Goal: Navigation & Orientation: Find specific page/section

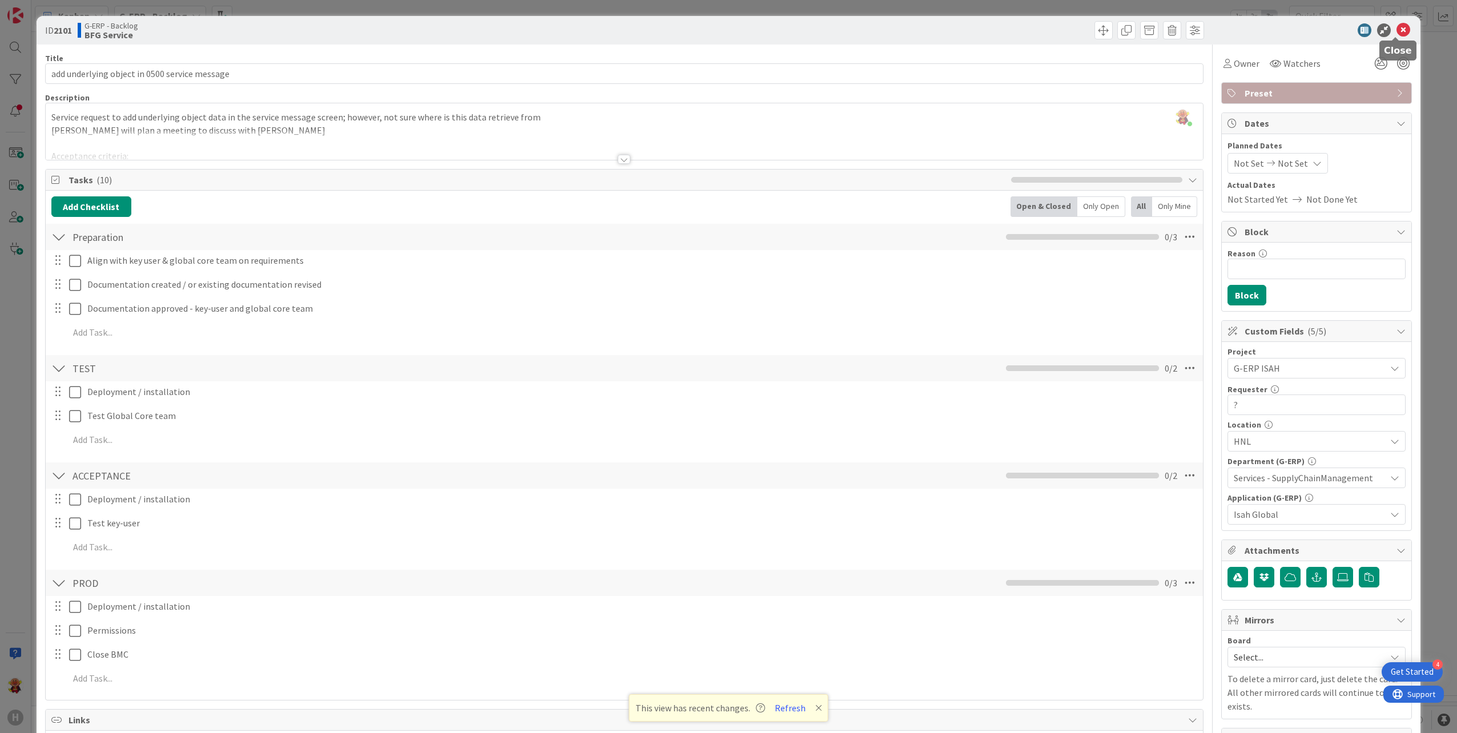
click at [1399, 35] on icon at bounding box center [1403, 30] width 14 height 14
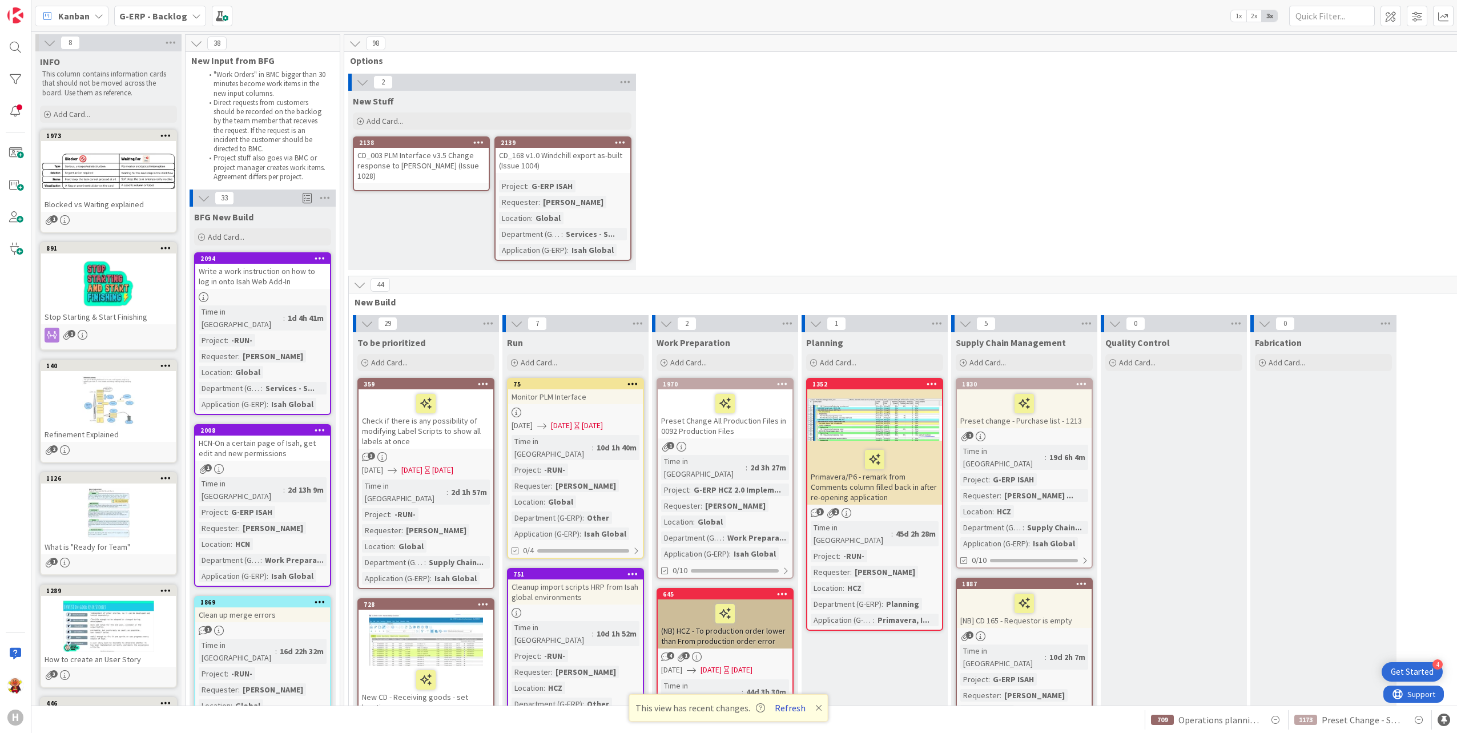
click at [799, 713] on button "Refresh" at bounding box center [790, 707] width 39 height 15
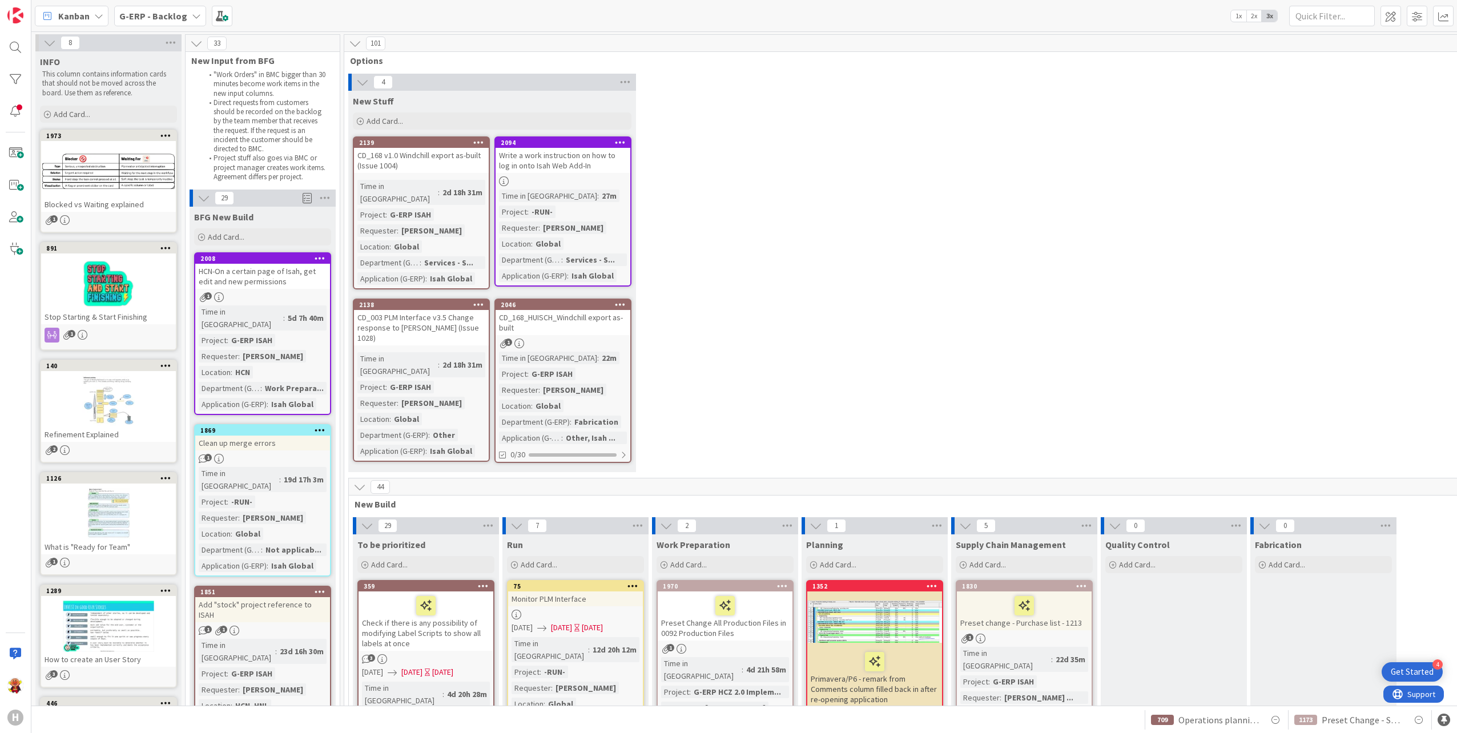
click at [185, 22] on div "G-ERP - Backlog" at bounding box center [160, 16] width 92 height 21
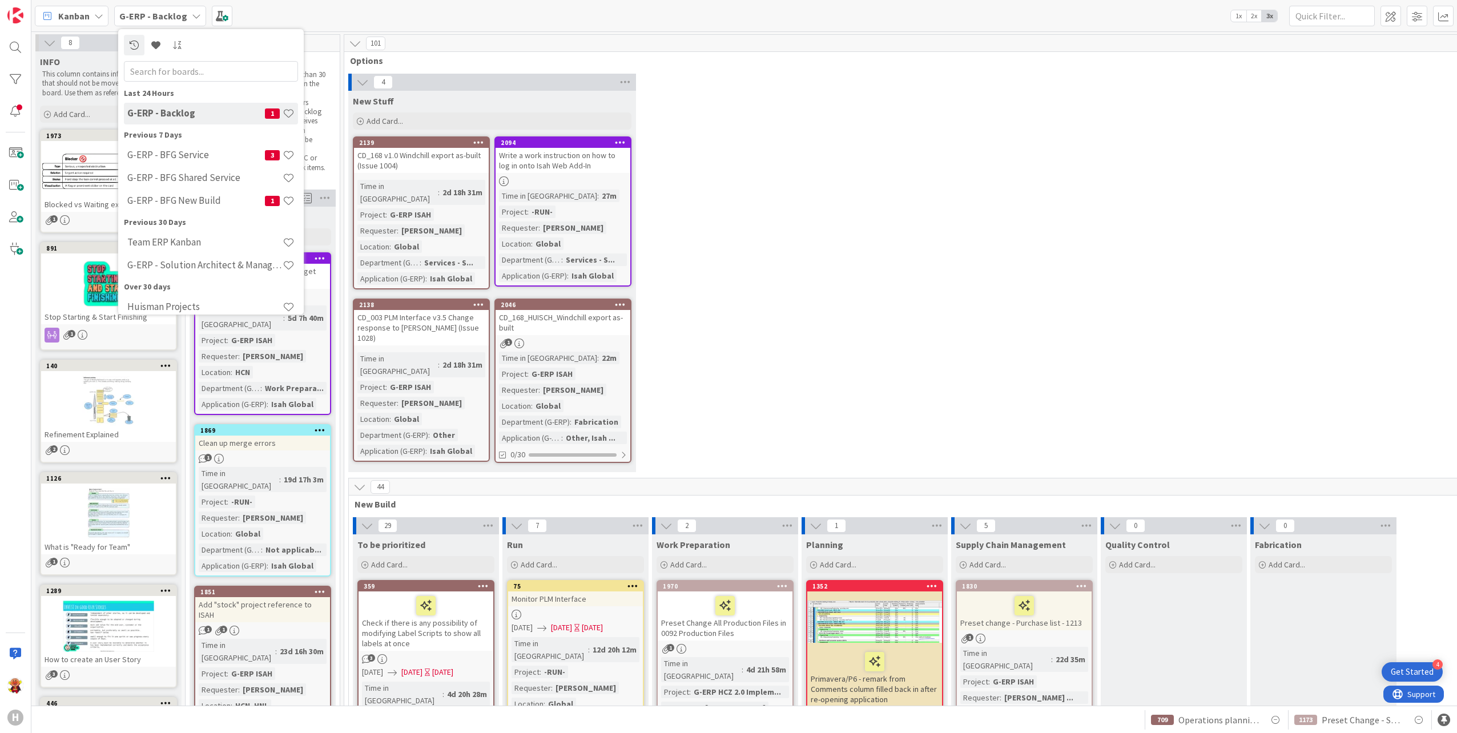
click at [816, 266] on div "4 New Stuff Add Card... 2094 Write a work instruction on how to log in onto Isa…" at bounding box center [948, 276] width 1205 height 404
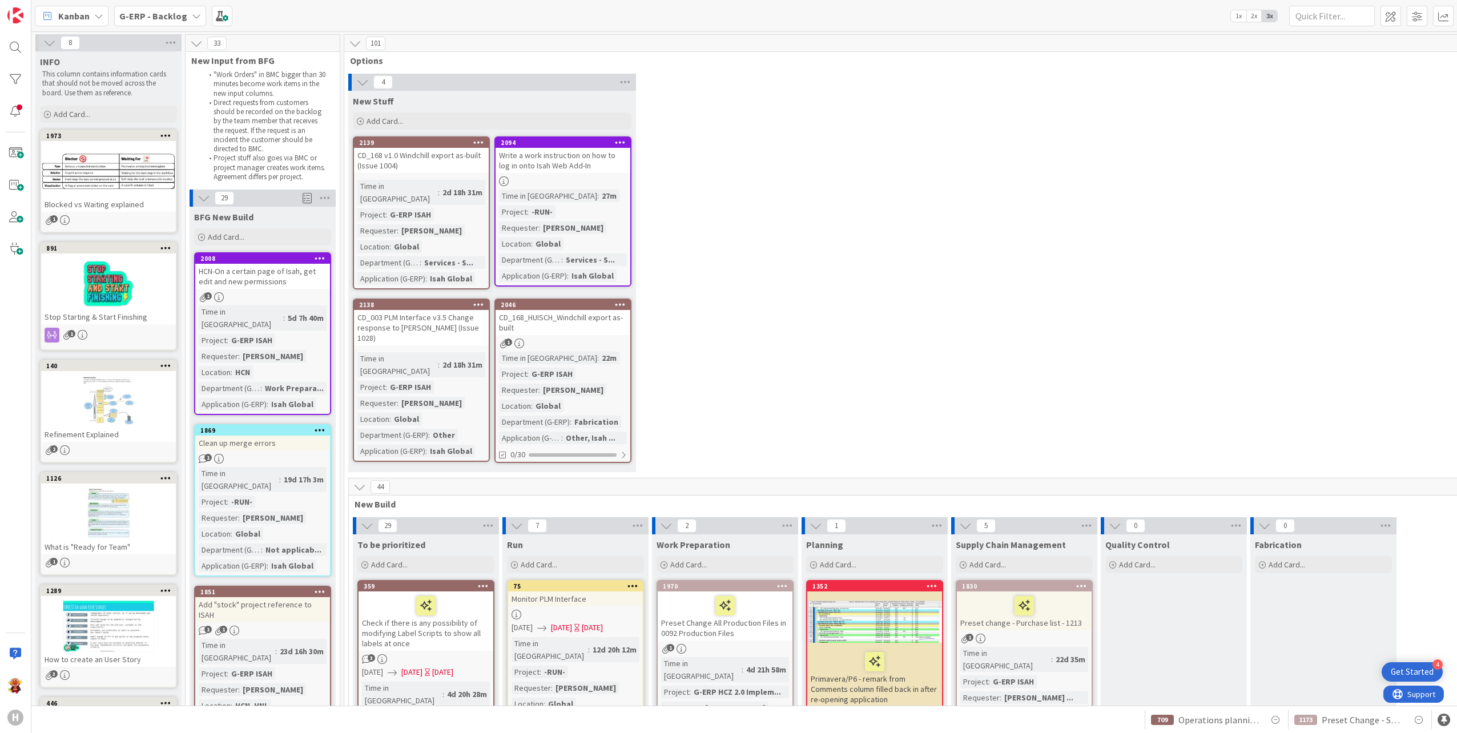
click at [267, 276] on div "HCN-On a certain page of Isah, get edit and new permissions" at bounding box center [262, 276] width 135 height 25
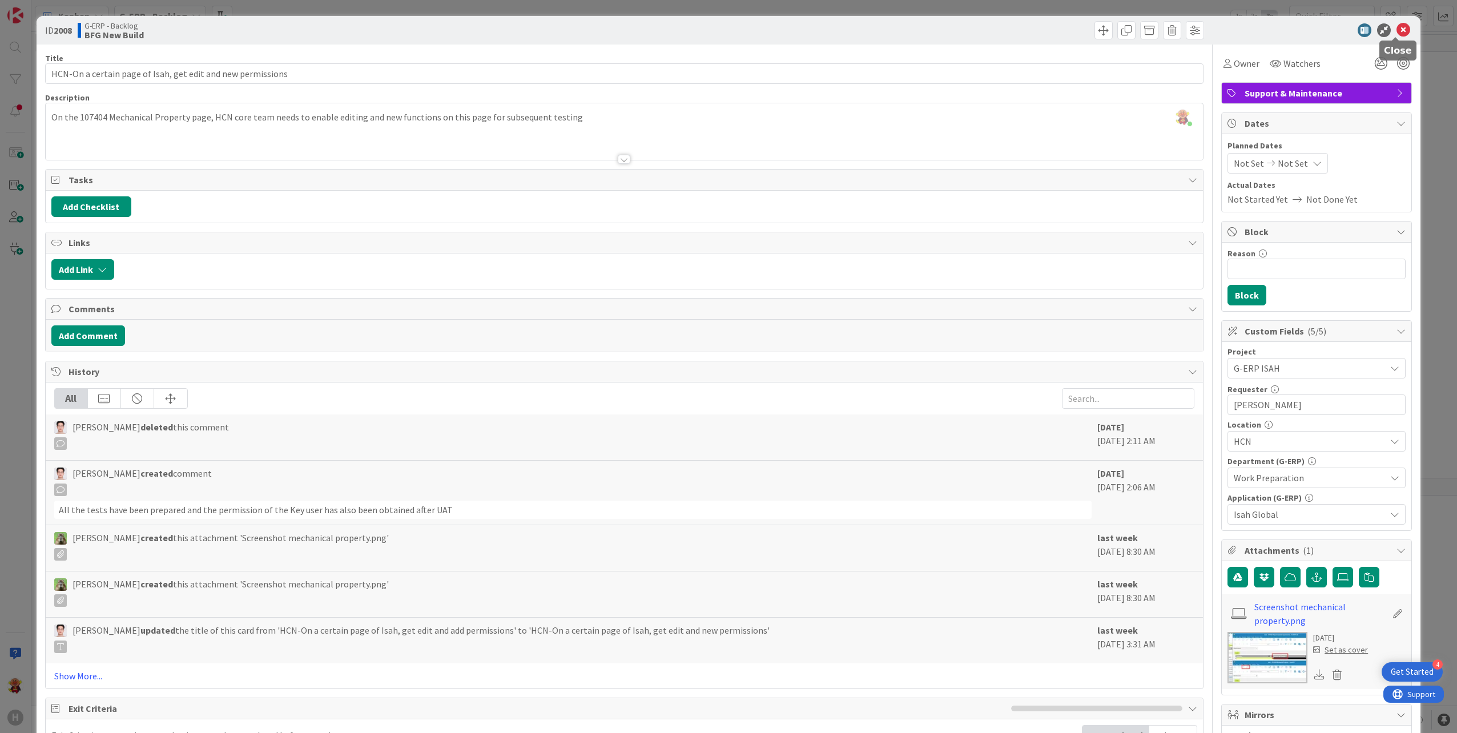
click at [1397, 33] on icon at bounding box center [1403, 30] width 14 height 14
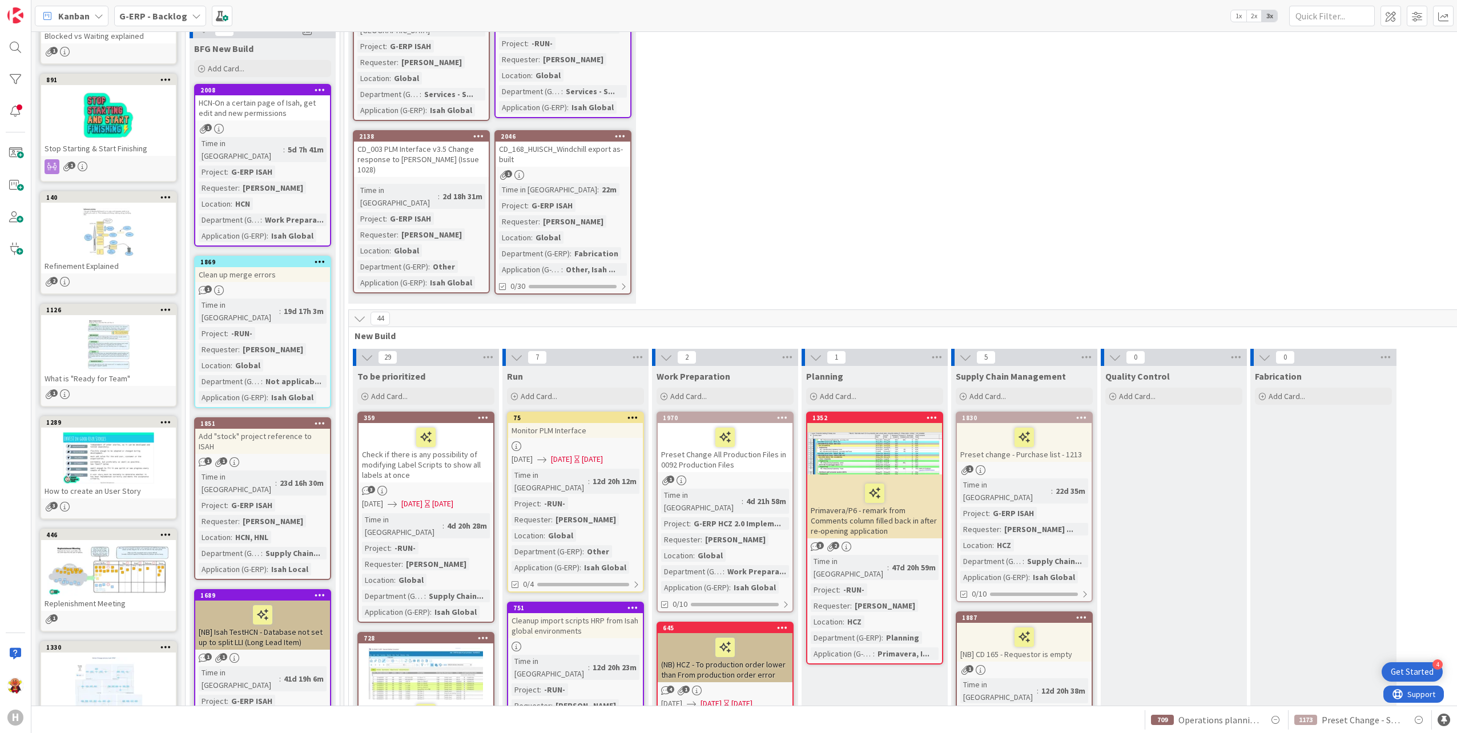
scroll to position [171, 0]
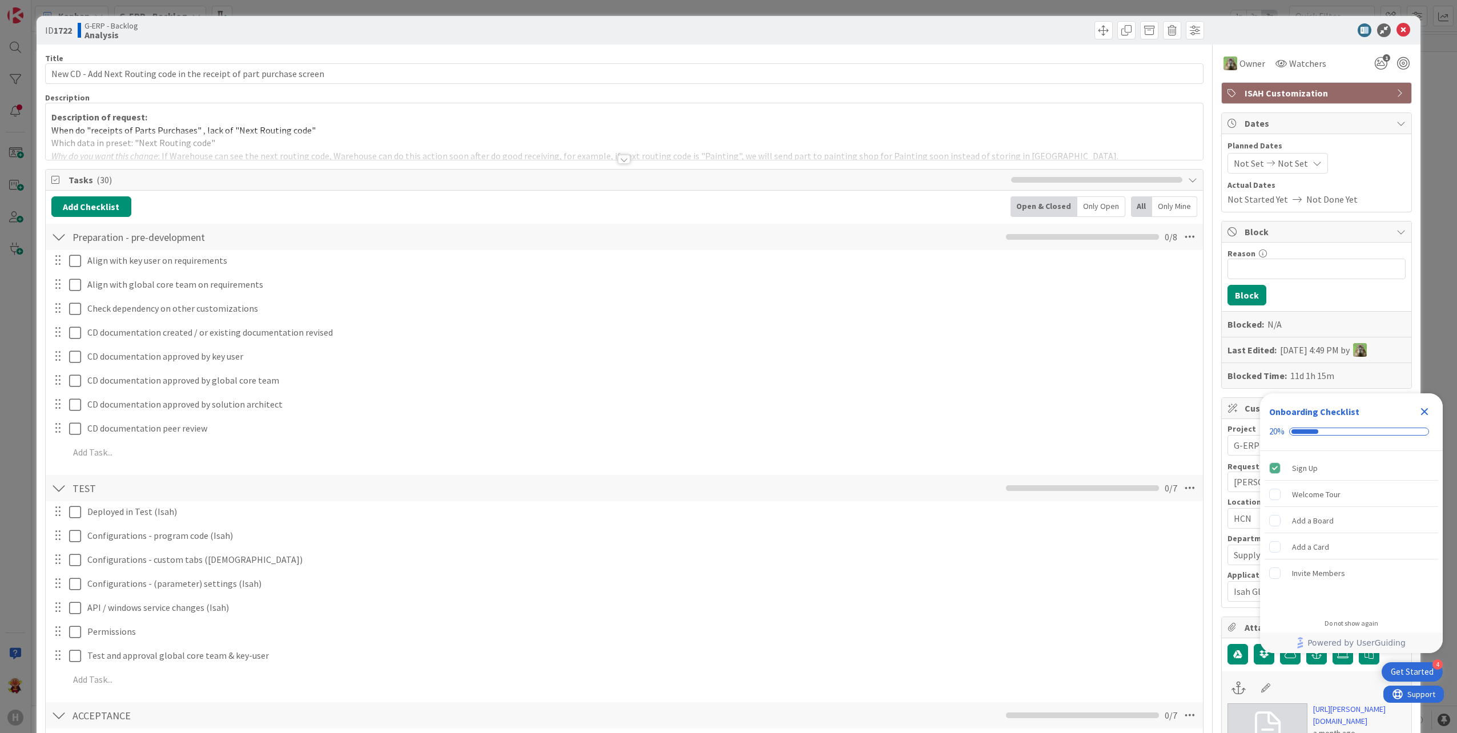
click at [618, 156] on div at bounding box center [624, 159] width 13 height 9
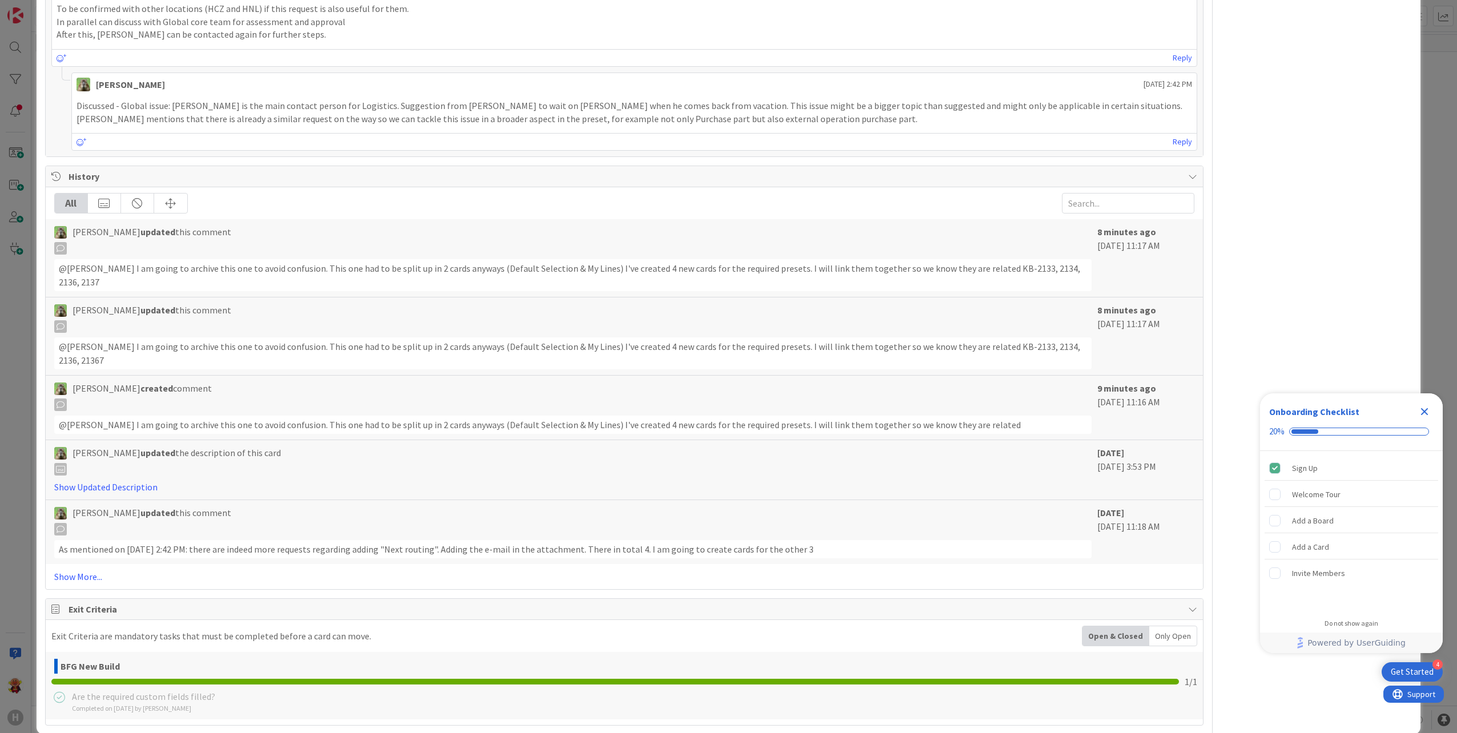
scroll to position [1795, 0]
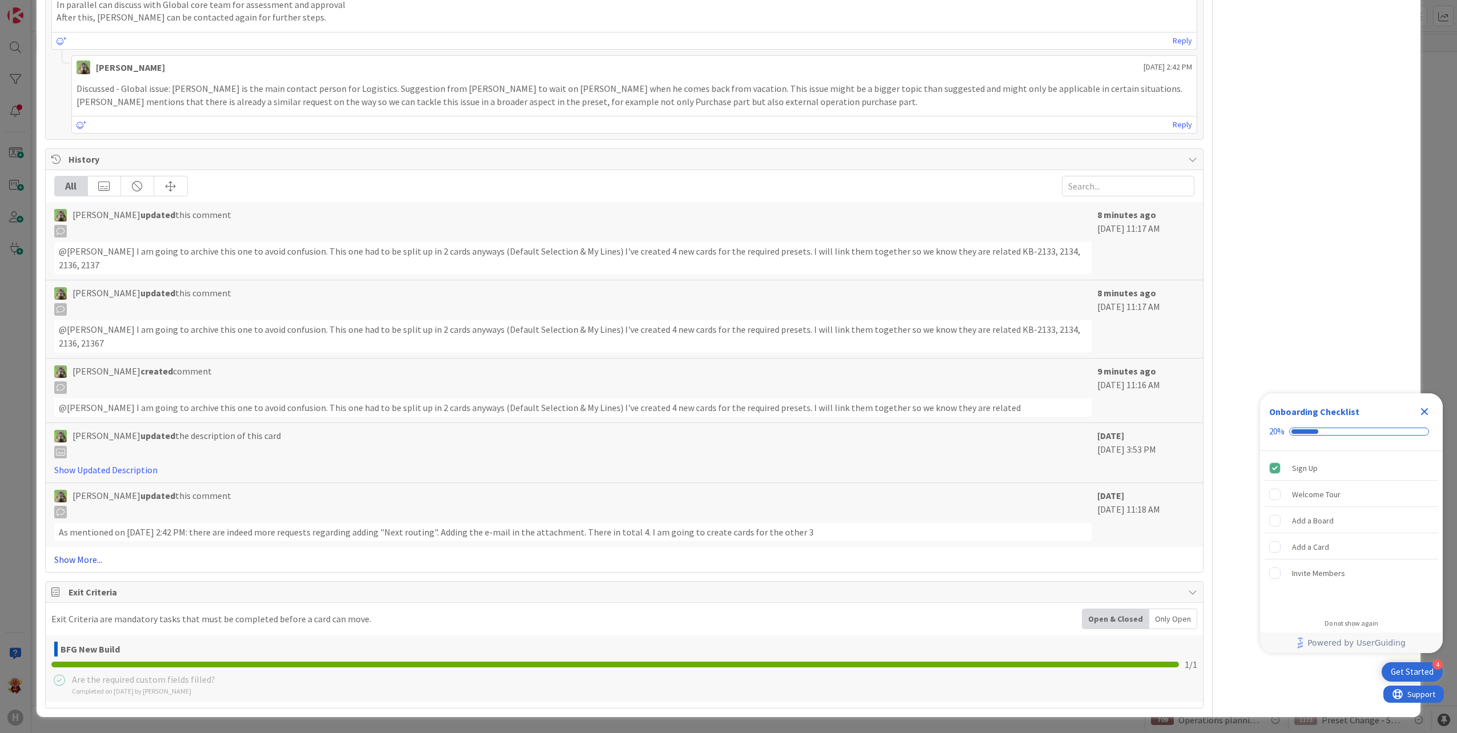
click at [106, 564] on link "Show More..." at bounding box center [624, 560] width 1140 height 14
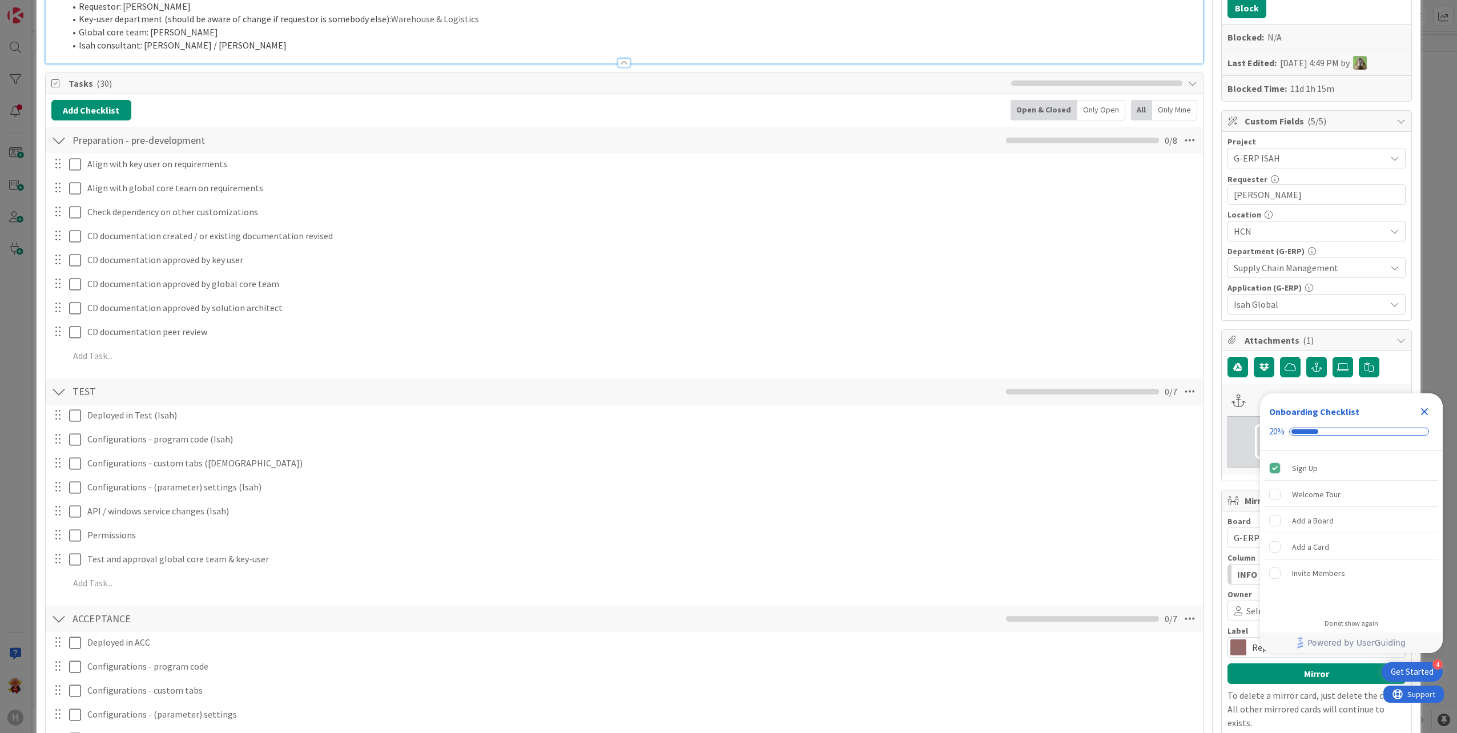
scroll to position [0, 0]
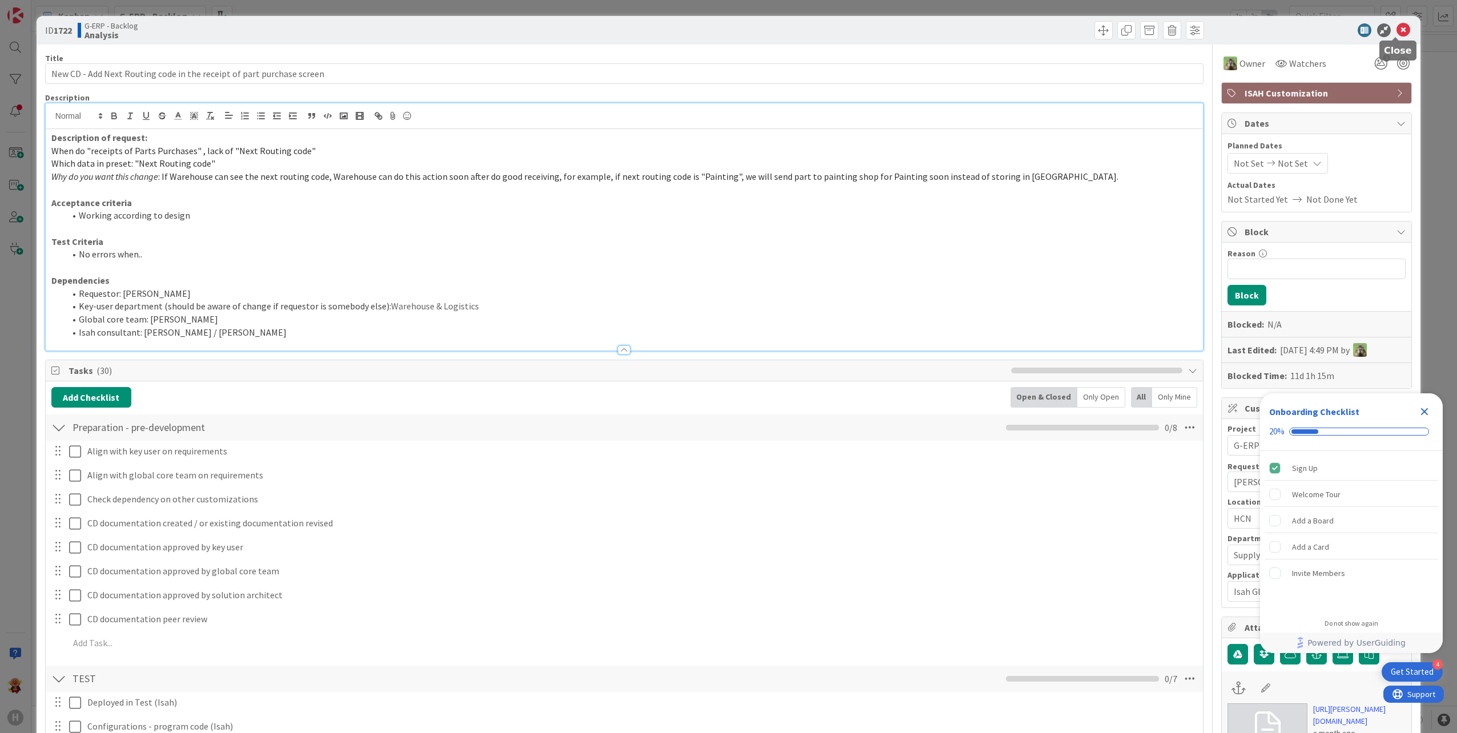
click at [1398, 34] on icon at bounding box center [1403, 30] width 14 height 14
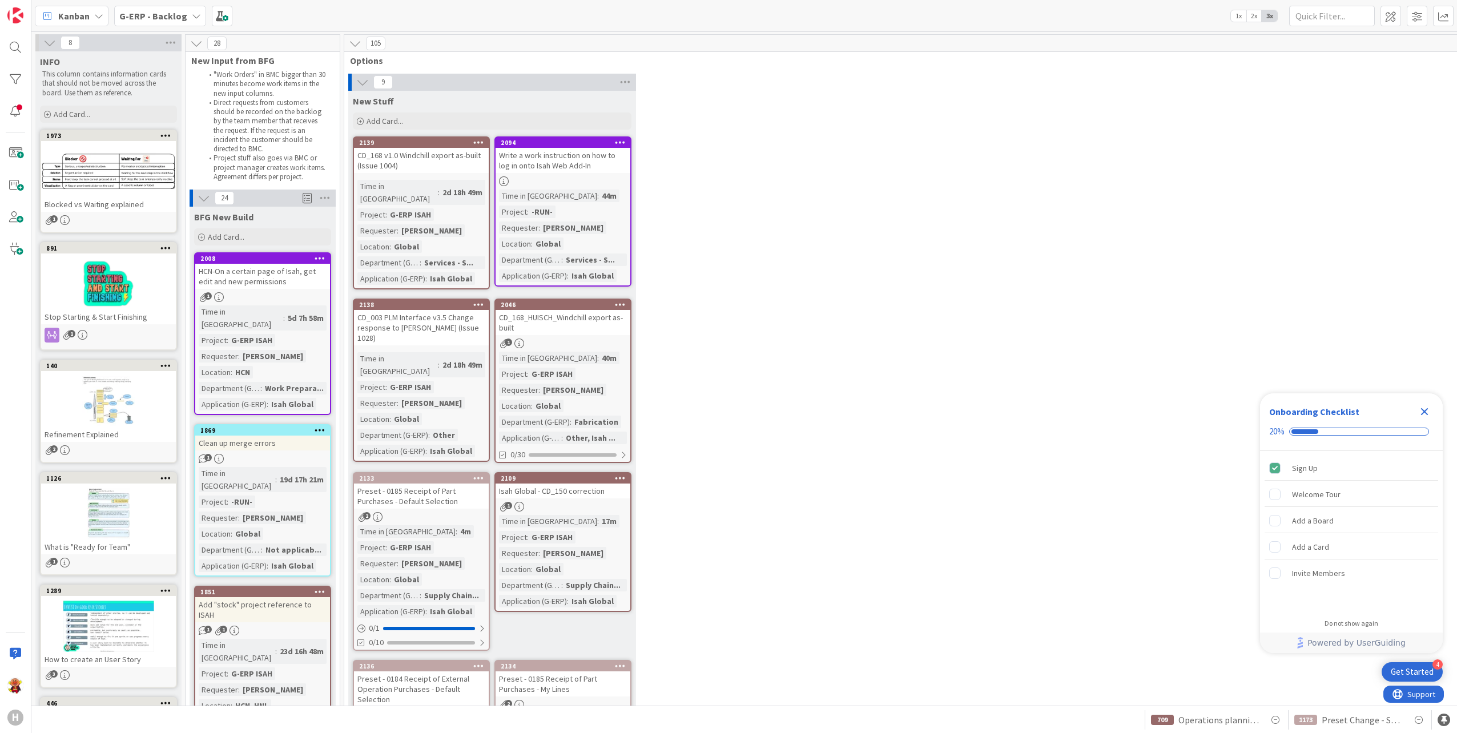
click at [1426, 416] on icon "Close Checklist" at bounding box center [1424, 412] width 14 height 14
